Goal: Information Seeking & Learning: Learn about a topic

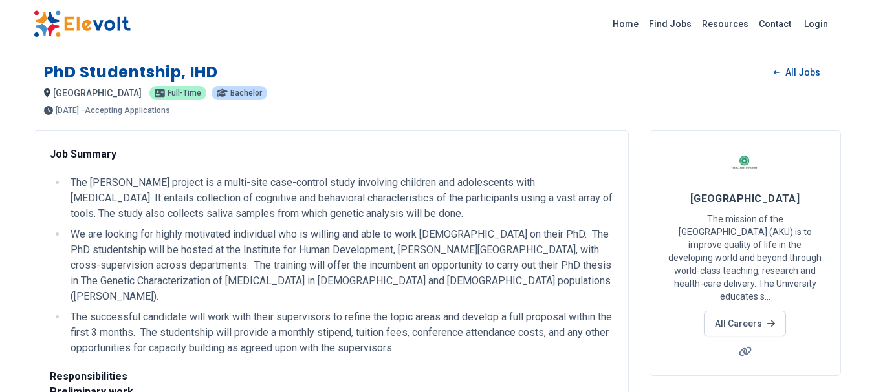
click at [449, 274] on li "We are looking for highly motivated individual who is willing and able to work …" at bounding box center [340, 266] width 546 height 78
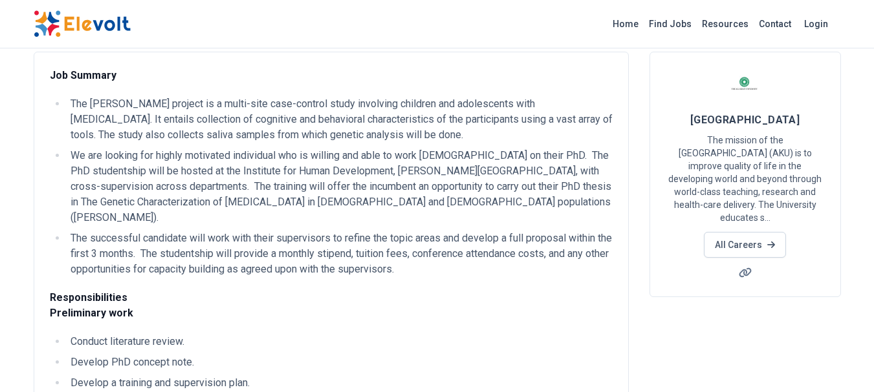
scroll to position [78, 0]
click at [519, 189] on li "We are looking for highly motivated individual who is willing and able to work …" at bounding box center [340, 188] width 546 height 78
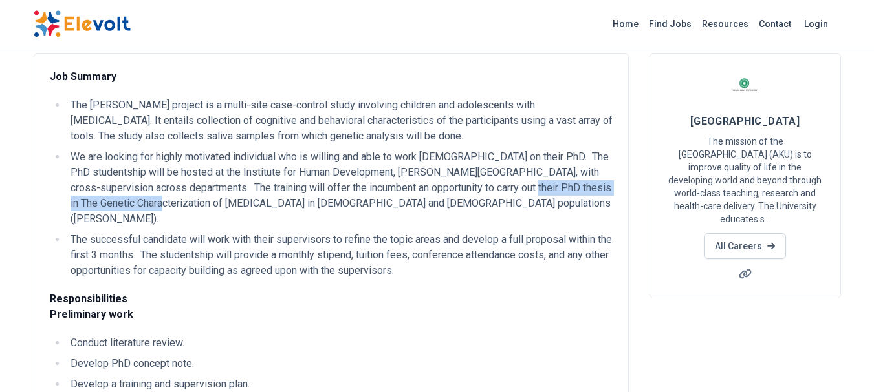
click at [519, 189] on li "We are looking for highly motivated individual who is willing and able to work …" at bounding box center [340, 188] width 546 height 78
copy li "The Genetic Characterization of [MEDICAL_DATA]"
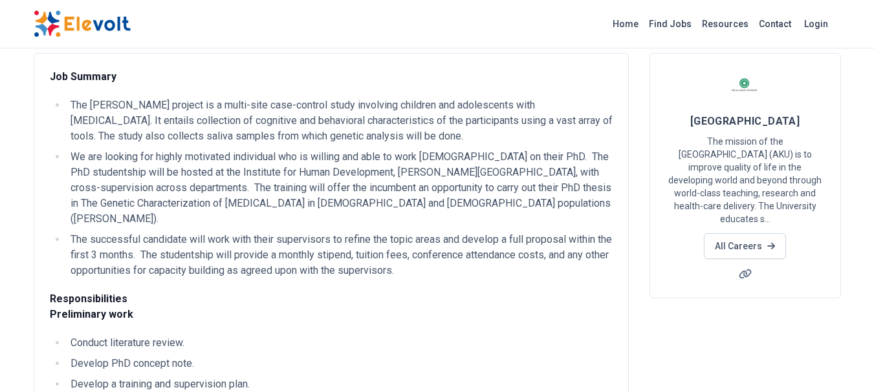
click at [520, 188] on li "We are looking for highly motivated individual who is willing and able to work …" at bounding box center [340, 188] width 546 height 78
copy li "The Genetic Characterization of [MEDICAL_DATA]"
click at [196, 232] on li "The successful candidate will work with their supervisors to refine the topic a…" at bounding box center [340, 255] width 546 height 47
